Goal: Transaction & Acquisition: Purchase product/service

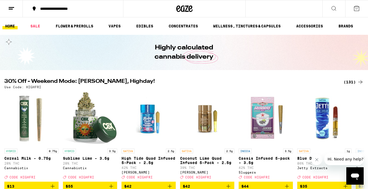
click at [354, 80] on div "(131)" at bounding box center [354, 82] width 20 height 7
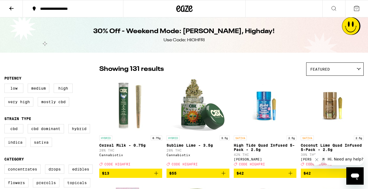
click at [9, 9] on icon at bounding box center [11, 8] width 7 height 7
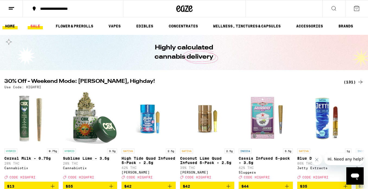
click at [36, 25] on link "SALE" at bounding box center [35, 26] width 15 height 7
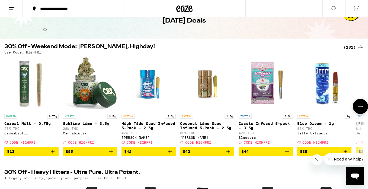
scroll to position [27, 0]
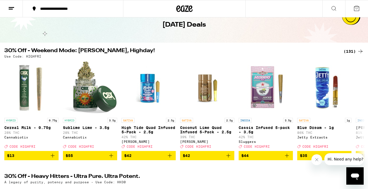
click at [352, 49] on div "(131)" at bounding box center [354, 51] width 20 height 7
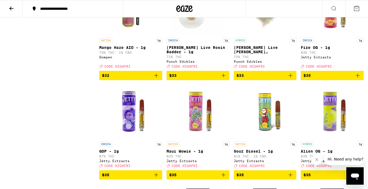
scroll to position [2793, 0]
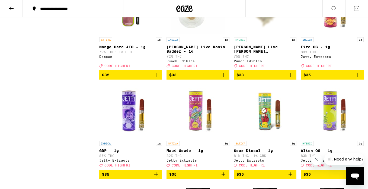
click at [157, 78] on icon "Add to bag" at bounding box center [156, 75] width 7 height 7
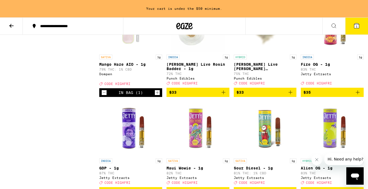
scroll to position [2810, 0]
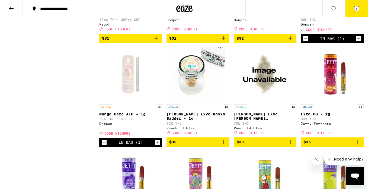
scroll to position [2718, 0]
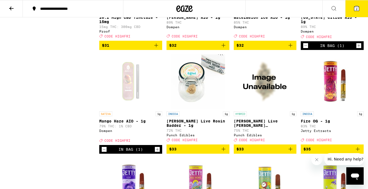
click at [293, 49] on icon "Add to bag" at bounding box center [291, 45] width 7 height 7
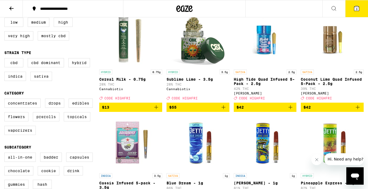
scroll to position [0, 0]
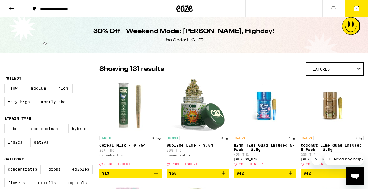
click at [359, 10] on icon at bounding box center [357, 8] width 5 height 5
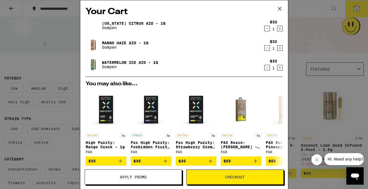
click at [151, 175] on button "Apply Promo" at bounding box center [133, 176] width 97 height 15
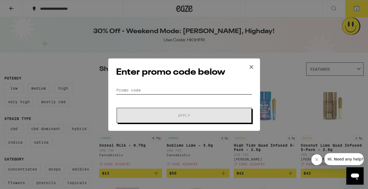
click at [173, 90] on input "Promo Code" at bounding box center [184, 90] width 136 height 8
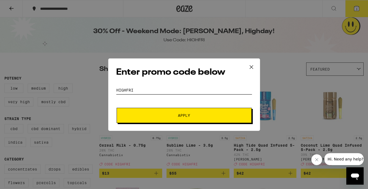
type input "highfri"
click at [192, 116] on span "Apply" at bounding box center [184, 115] width 98 height 4
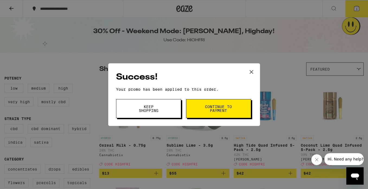
click at [207, 107] on span "Continue to payment" at bounding box center [219, 109] width 28 height 8
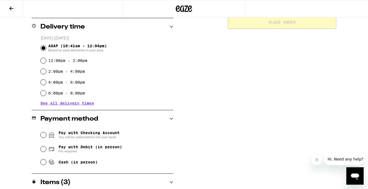
scroll to position [124, 0]
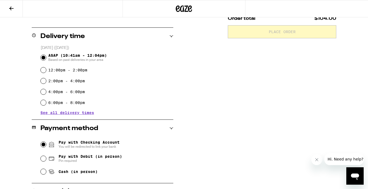
click at [43, 144] on input "Pay with Checking Account You will be redirected to link your bank" at bounding box center [43, 144] width 5 height 5
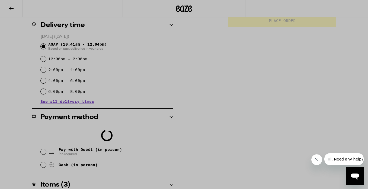
scroll to position [137, 0]
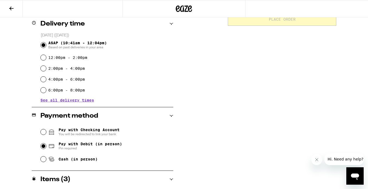
click at [44, 147] on input "Pay with Debit (in person) Pin required" at bounding box center [43, 145] width 5 height 5
radio input "true"
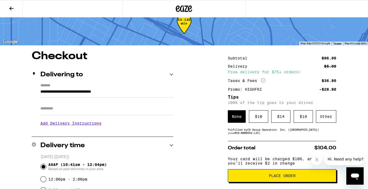
scroll to position [29, 0]
